Goal: Task Accomplishment & Management: Manage account settings

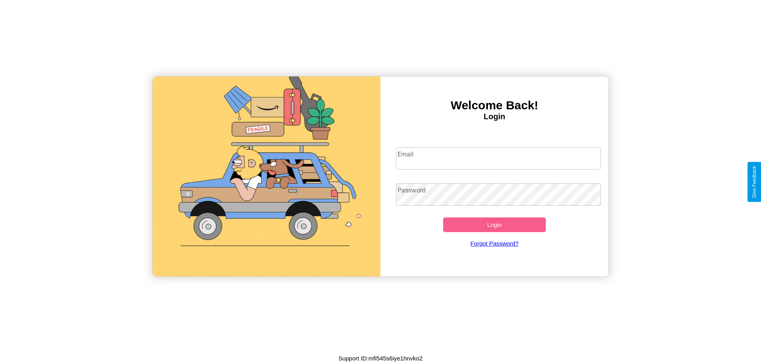
click at [499, 158] on input "Email" at bounding box center [498, 159] width 205 height 22
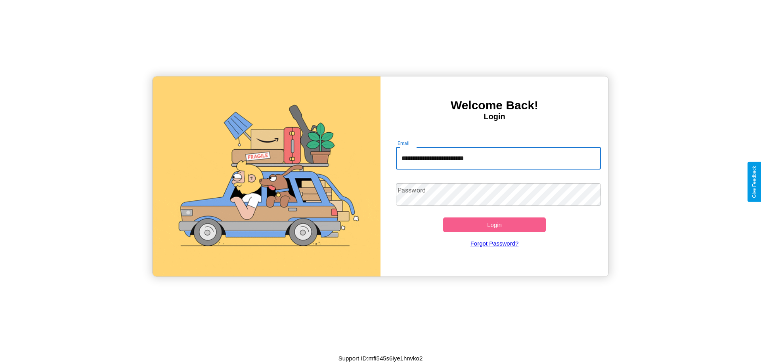
type input "**********"
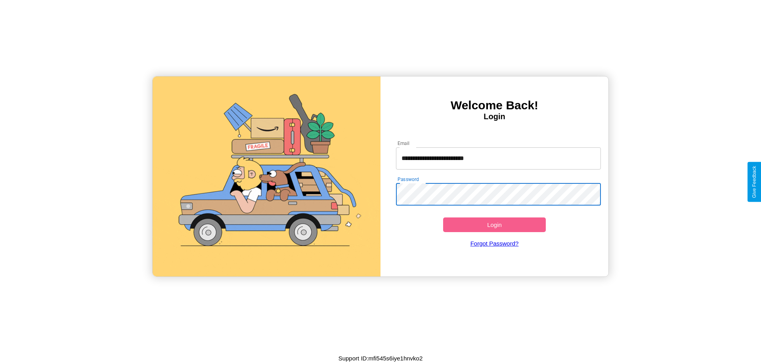
click at [495, 225] on button "Login" at bounding box center [494, 225] width 103 height 15
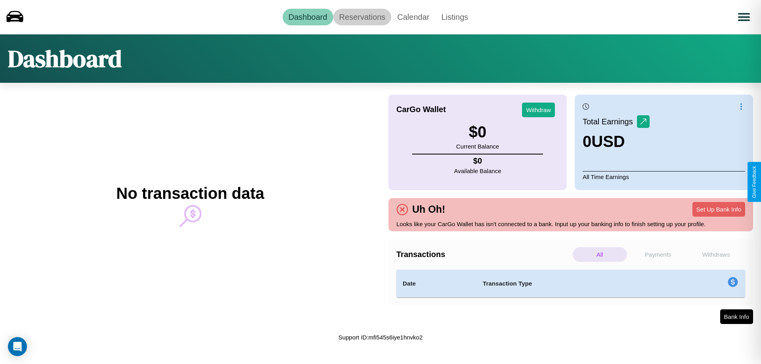
click at [362, 17] on link "Reservations" at bounding box center [363, 17] width 58 height 17
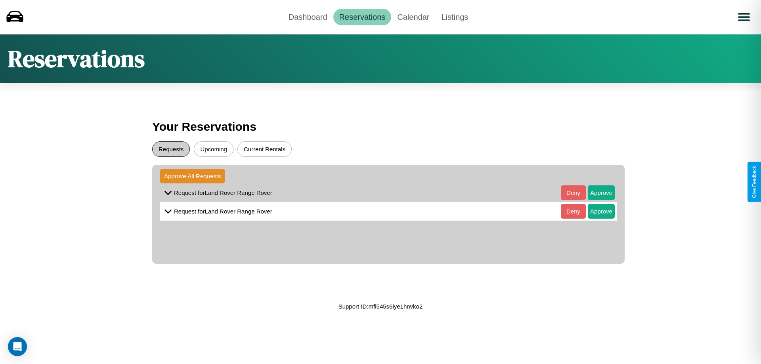
click at [171, 149] on button "Requests" at bounding box center [171, 149] width 38 height 15
click at [596, 193] on button "Approve" at bounding box center [601, 193] width 27 height 15
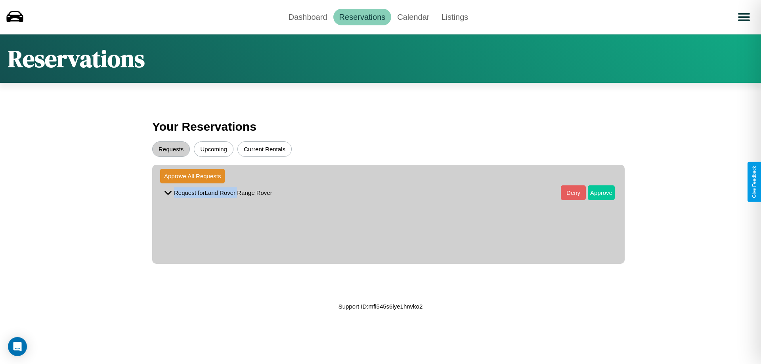
click at [596, 193] on button "Approve" at bounding box center [601, 193] width 27 height 15
click at [214, 149] on button "Upcoming" at bounding box center [214, 149] width 40 height 15
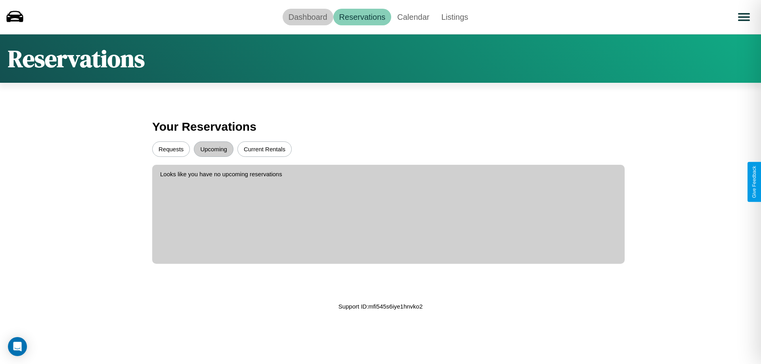
click at [308, 17] on link "Dashboard" at bounding box center [308, 17] width 51 height 17
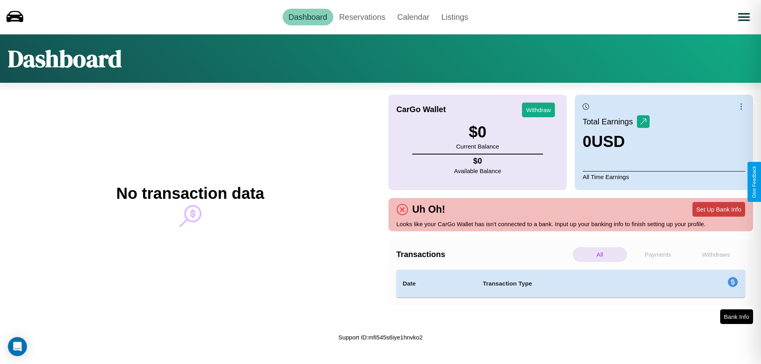
click at [719, 209] on button "Set Up Bank Info" at bounding box center [719, 209] width 53 height 15
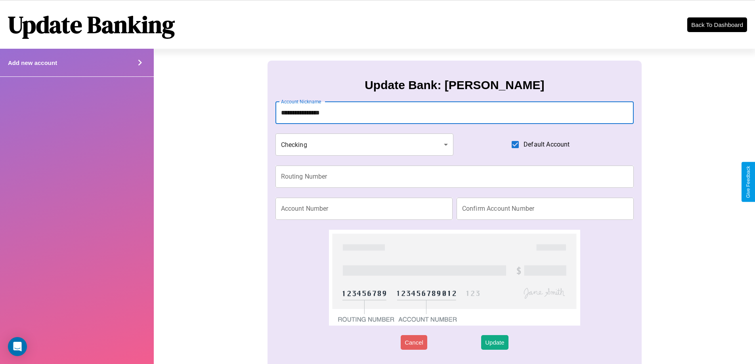
type input "**********"
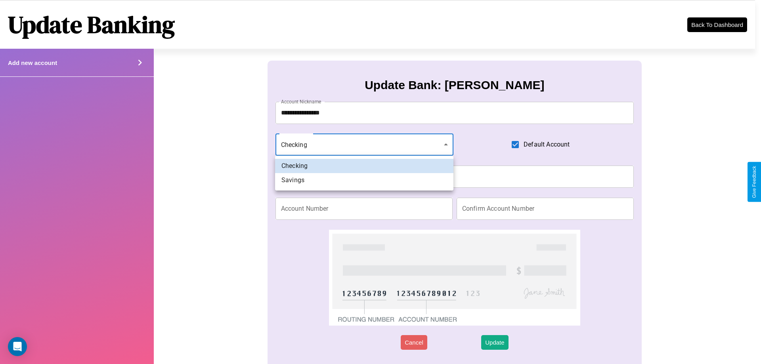
click at [364, 145] on div at bounding box center [380, 182] width 761 height 364
